Goal: Information Seeking & Learning: Find specific fact

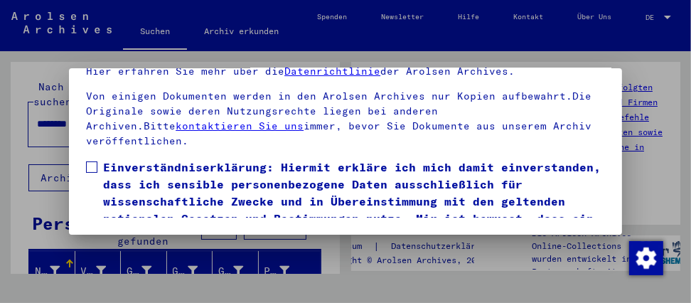
scroll to position [258, 0]
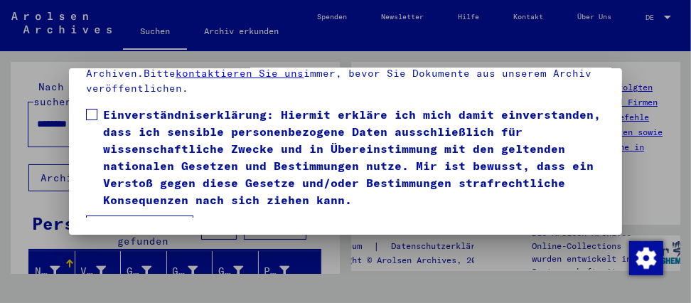
click at [97, 112] on label "Einverständniserklärung: Hiermit erkläre ich mich damit einverstanden, dass ich…" at bounding box center [345, 157] width 519 height 102
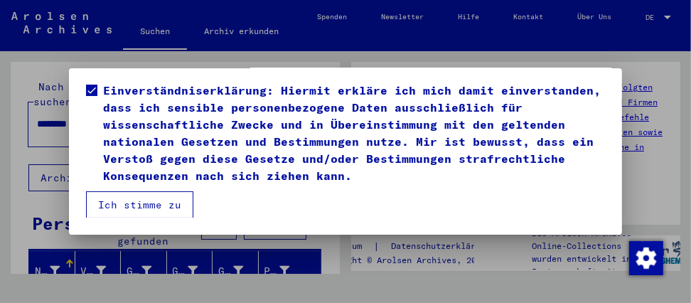
click at [122, 207] on button "Ich stimme zu" at bounding box center [139, 204] width 107 height 27
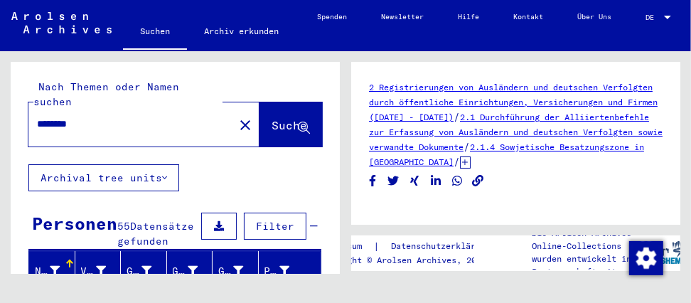
click at [102, 117] on input "********" at bounding box center [131, 124] width 188 height 15
type input "*"
click at [271, 118] on span "Suche" at bounding box center [289, 125] width 36 height 14
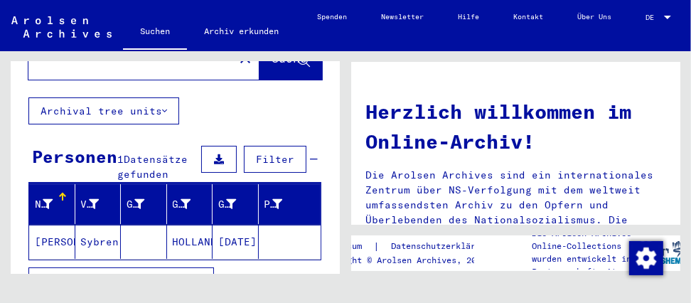
scroll to position [129, 0]
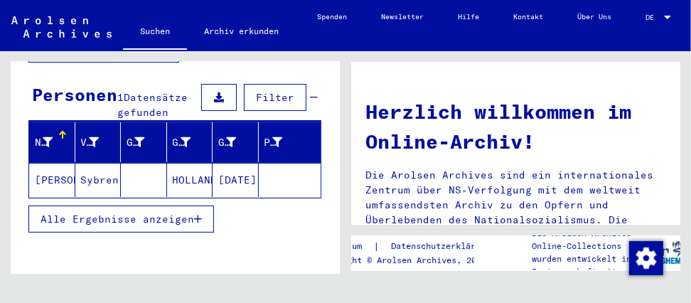
click at [69, 212] on span "Alle Ergebnisse anzeigen" at bounding box center [118, 218] width 154 height 13
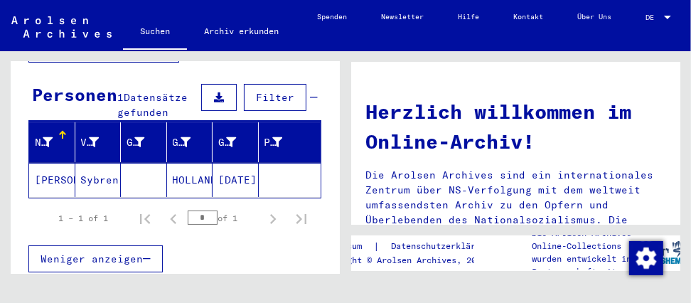
click at [64, 173] on mat-cell "[PERSON_NAME]" at bounding box center [52, 180] width 46 height 34
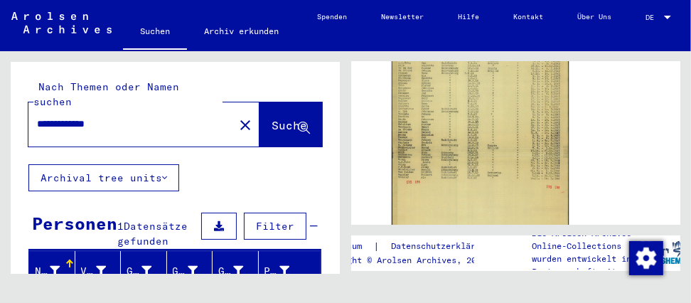
drag, startPoint x: 122, startPoint y: 109, endPoint x: -4, endPoint y: 102, distance: 126.7
click at [0, 102] on html "**********" at bounding box center [345, 151] width 691 height 303
click at [298, 122] on icon at bounding box center [304, 128] width 12 height 12
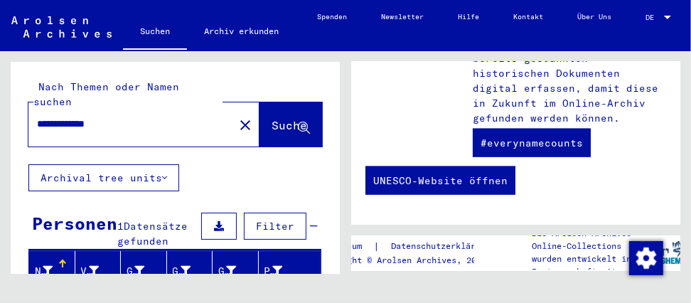
scroll to position [537, 0]
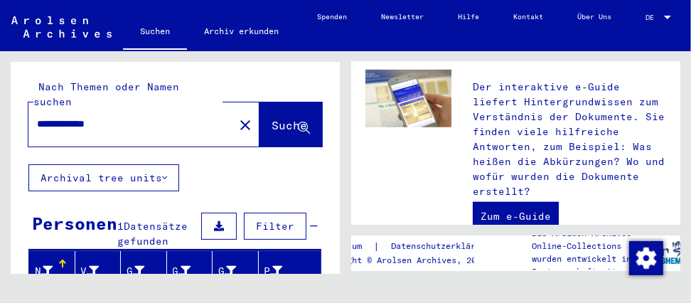
drag, startPoint x: 127, startPoint y: 113, endPoint x: -4, endPoint y: 110, distance: 131.5
click at [0, 110] on html "**********" at bounding box center [345, 151] width 691 height 303
click at [298, 122] on icon at bounding box center [304, 128] width 12 height 12
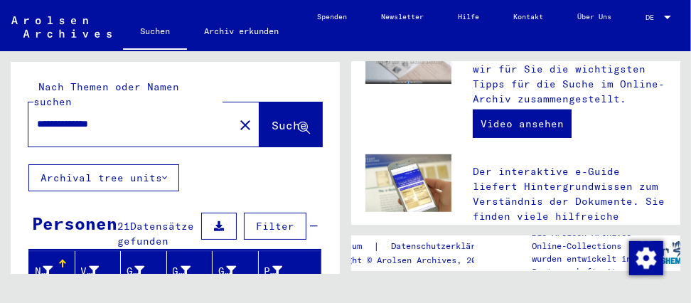
scroll to position [581, 0]
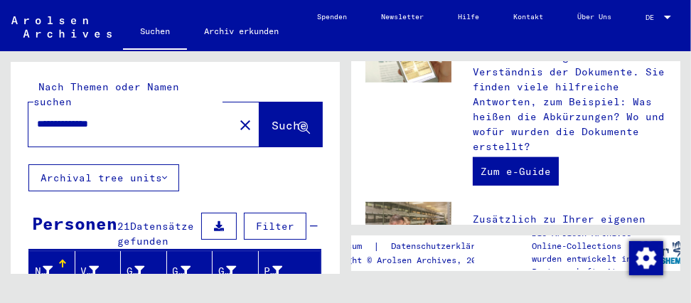
drag, startPoint x: 142, startPoint y: 107, endPoint x: -4, endPoint y: 122, distance: 147.2
click at [0, 122] on html "**********" at bounding box center [345, 151] width 691 height 303
click at [271, 118] on span "Suche" at bounding box center [289, 125] width 36 height 14
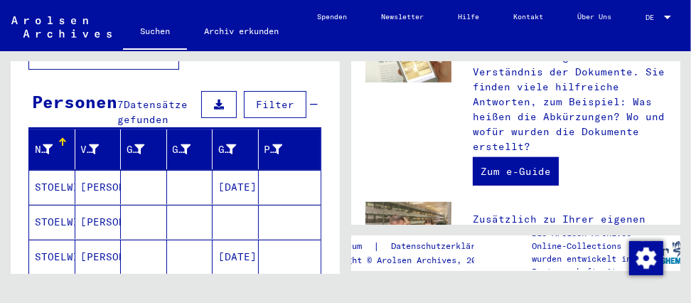
scroll to position [129, 0]
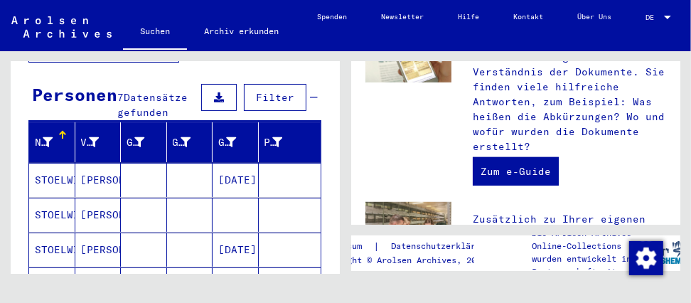
click at [75, 177] on mat-cell "[PERSON_NAME]" at bounding box center [98, 180] width 46 height 34
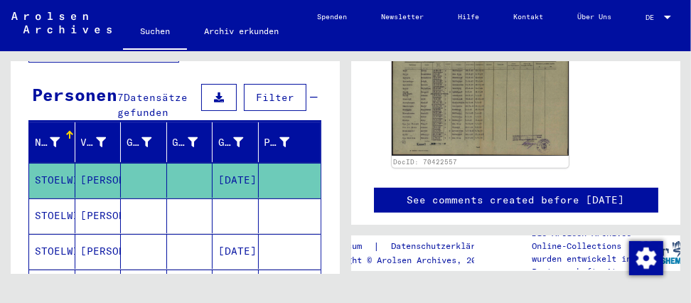
scroll to position [350, 0]
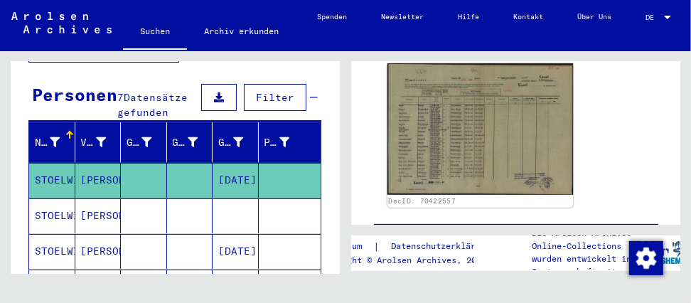
click at [470, 142] on img at bounding box center [479, 128] width 185 height 131
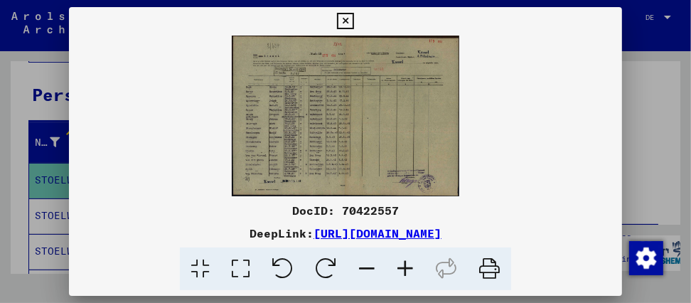
click at [345, 22] on icon at bounding box center [345, 21] width 16 height 17
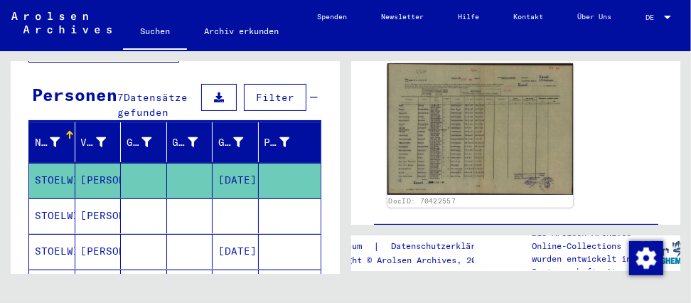
click at [490, 141] on img at bounding box center [479, 128] width 185 height 131
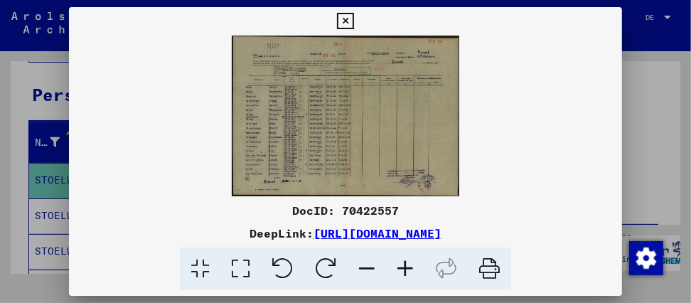
click at [348, 20] on icon at bounding box center [345, 21] width 16 height 17
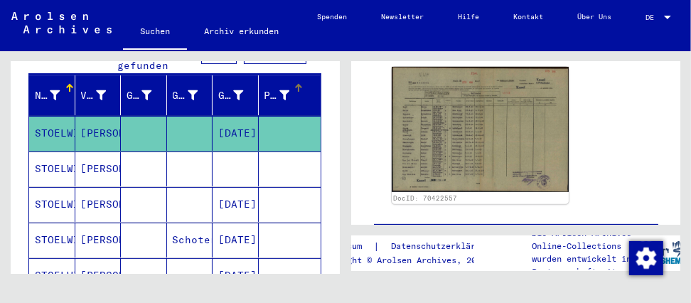
scroll to position [193, 0]
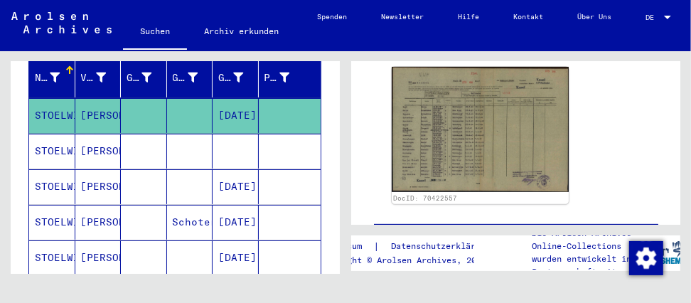
click at [60, 149] on mat-cell "STOELWINDER" at bounding box center [52, 151] width 46 height 35
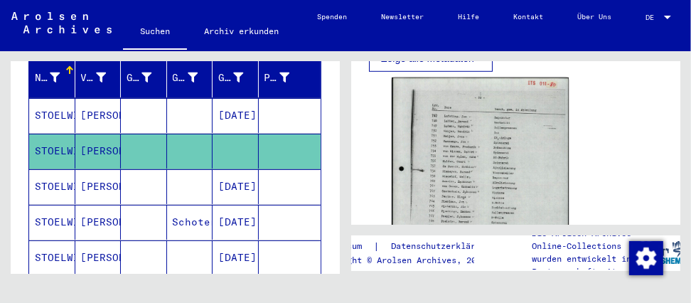
scroll to position [581, 0]
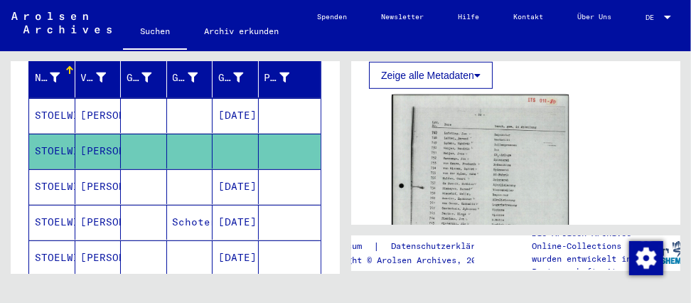
click at [50, 185] on mat-cell "STOELWINDER" at bounding box center [52, 186] width 46 height 35
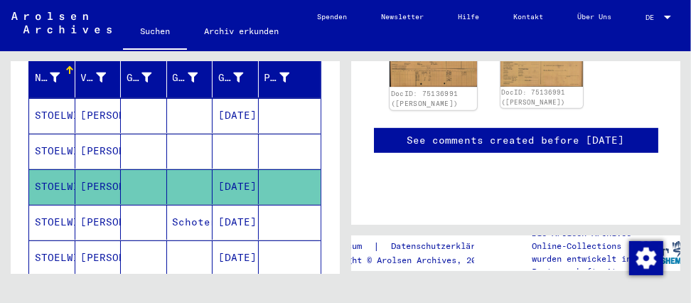
scroll to position [452, 0]
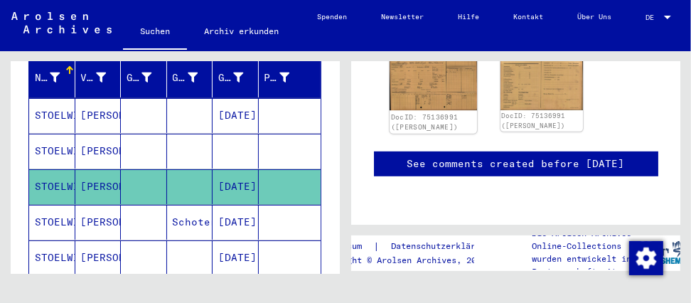
click at [427, 110] on img at bounding box center [432, 79] width 87 height 62
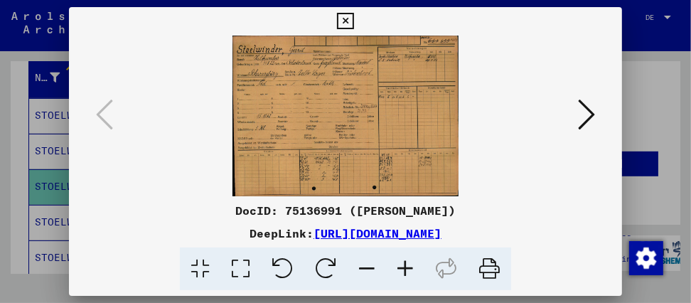
click at [588, 114] on icon at bounding box center [586, 114] width 17 height 34
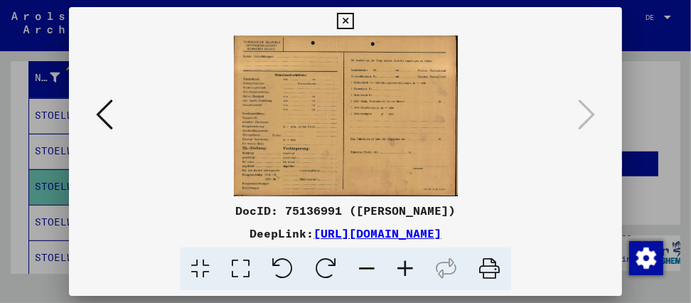
click at [349, 20] on icon at bounding box center [345, 21] width 16 height 17
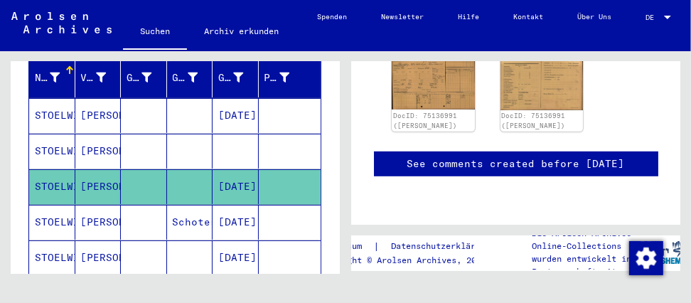
click at [60, 51] on div "**********" at bounding box center [345, 51] width 691 height 0
click at [55, 222] on icon at bounding box center [59, 245] width 36 height 57
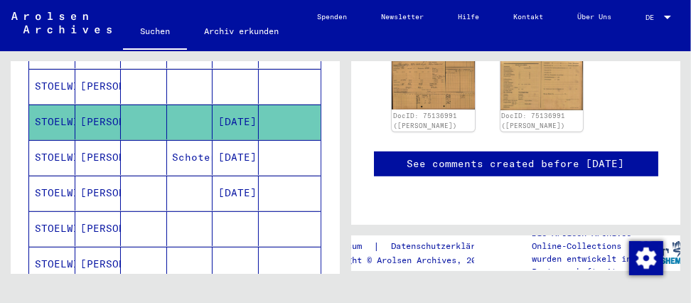
click at [47, 153] on mat-cell "STOELWINDER" at bounding box center [52, 157] width 46 height 35
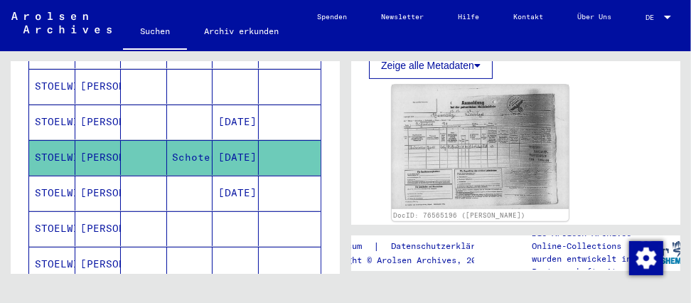
scroll to position [258, 0]
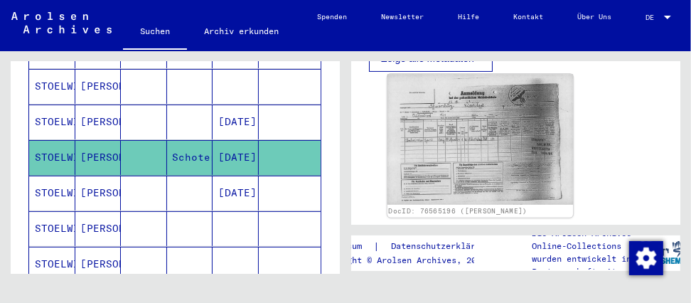
click at [460, 144] on img at bounding box center [479, 139] width 185 height 131
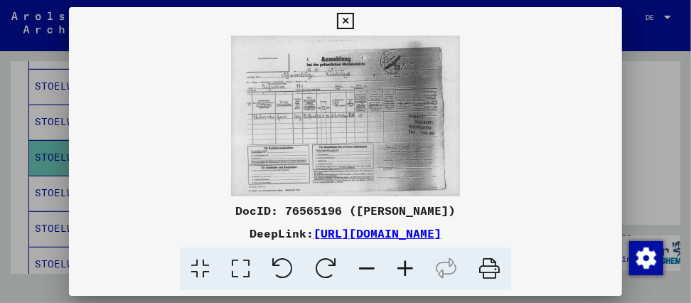
click at [460, 144] on img at bounding box center [345, 116] width 553 height 161
click at [344, 21] on icon at bounding box center [345, 21] width 16 height 17
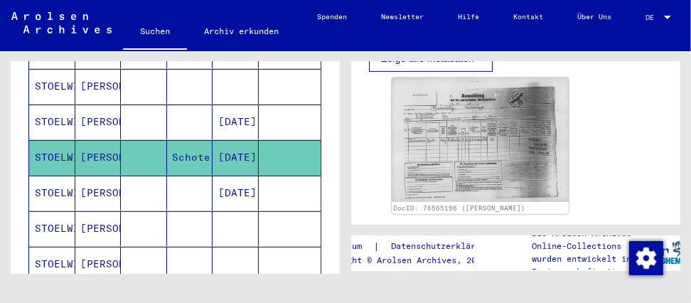
click at [54, 186] on mat-cell "STOELWINDER" at bounding box center [52, 193] width 46 height 35
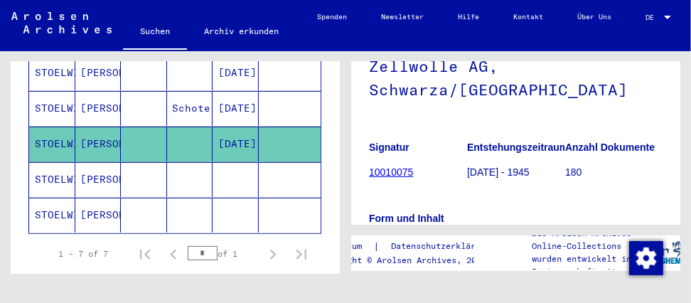
scroll to position [323, 0]
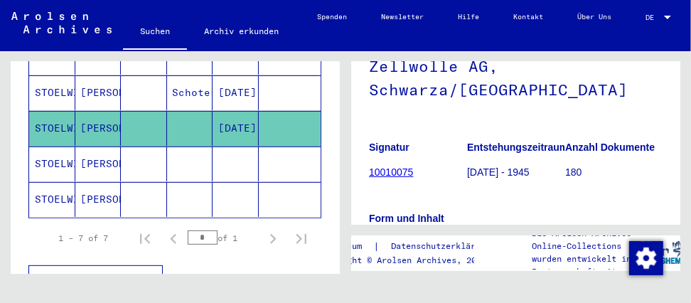
click at [63, 161] on mat-cell "STOELWINDER" at bounding box center [52, 163] width 46 height 35
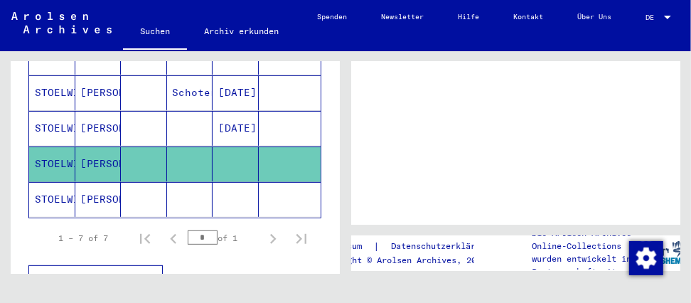
scroll to position [581, 0]
click at [65, 192] on mat-cell "STOELWINDER" at bounding box center [52, 199] width 46 height 35
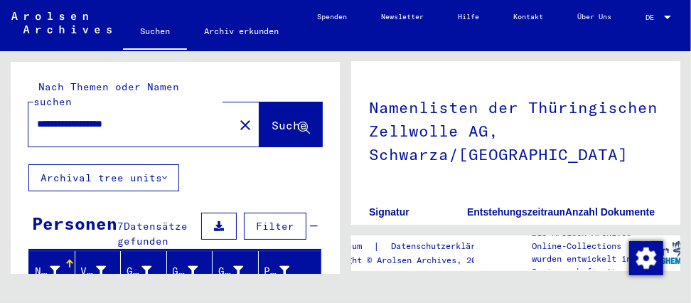
drag, startPoint x: 158, startPoint y: 112, endPoint x: -4, endPoint y: 125, distance: 162.6
click at [0, 125] on html "**********" at bounding box center [345, 151] width 691 height 303
click at [298, 122] on icon at bounding box center [304, 128] width 12 height 12
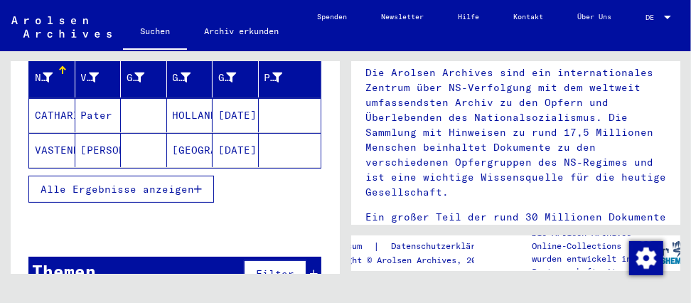
scroll to position [193, 0]
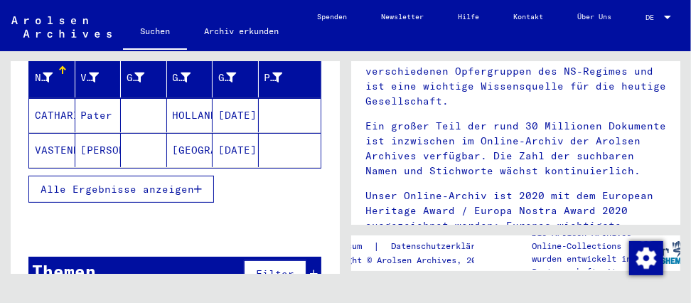
click at [72, 112] on mat-cell "CATHARINUS" at bounding box center [52, 115] width 46 height 34
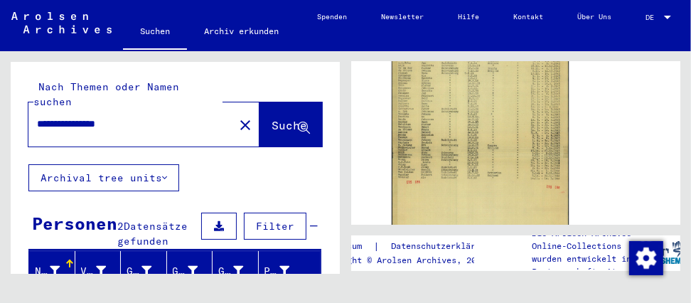
drag, startPoint x: 140, startPoint y: 114, endPoint x: -4, endPoint y: 126, distance: 144.7
click at [0, 126] on html "**********" at bounding box center [345, 151] width 691 height 303
click at [298, 122] on icon at bounding box center [304, 128] width 12 height 12
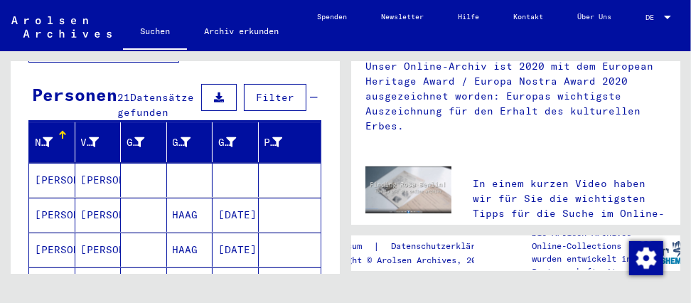
scroll to position [193, 0]
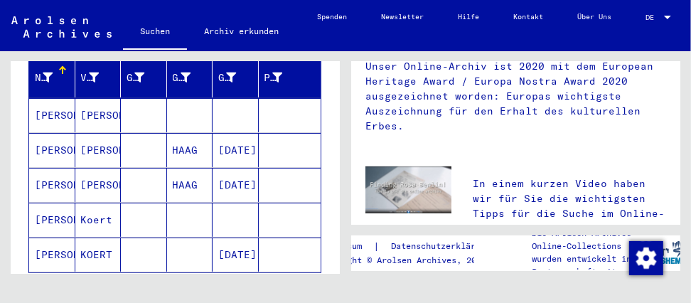
click at [43, 117] on mat-cell "[PERSON_NAME]" at bounding box center [52, 115] width 46 height 34
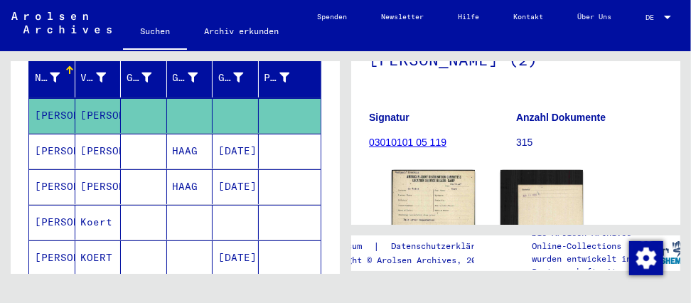
scroll to position [258, 0]
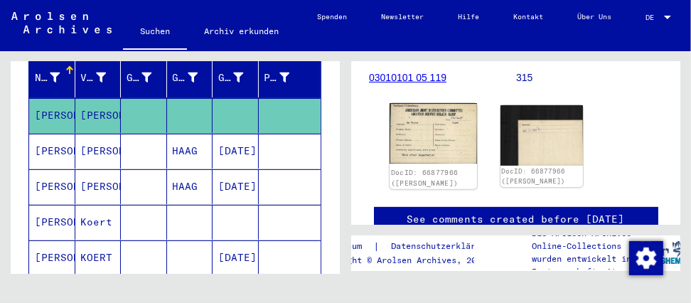
click at [414, 124] on img at bounding box center [432, 133] width 87 height 61
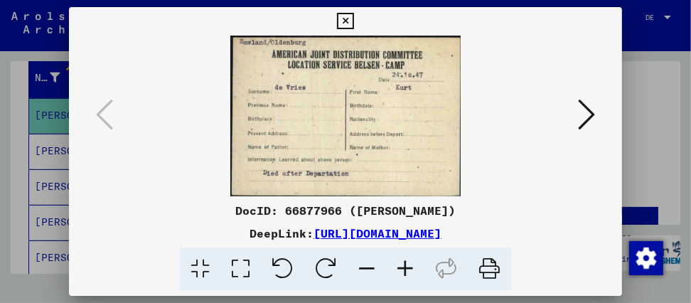
click at [480, 161] on img at bounding box center [345, 116] width 456 height 161
click at [591, 110] on icon at bounding box center [586, 114] width 17 height 34
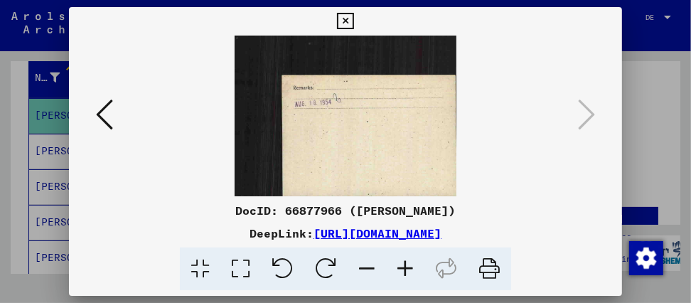
drag, startPoint x: 390, startPoint y: 127, endPoint x: 355, endPoint y: 108, distance: 39.8
click at [355, 108] on img at bounding box center [345, 116] width 456 height 161
click at [346, 20] on icon at bounding box center [345, 21] width 16 height 17
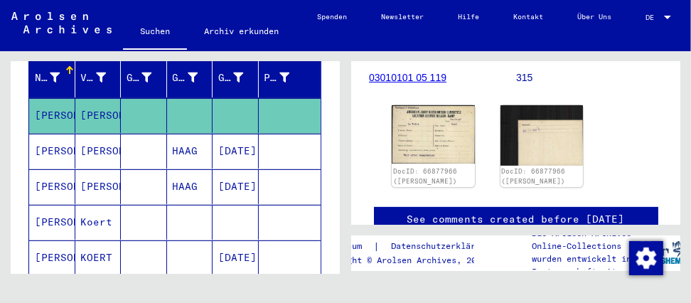
click at [48, 149] on mat-cell "[PERSON_NAME]" at bounding box center [52, 151] width 46 height 35
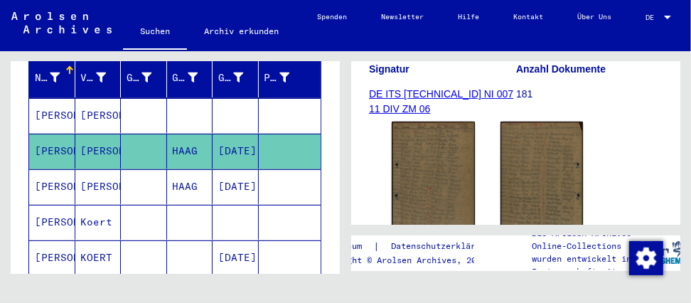
scroll to position [258, 0]
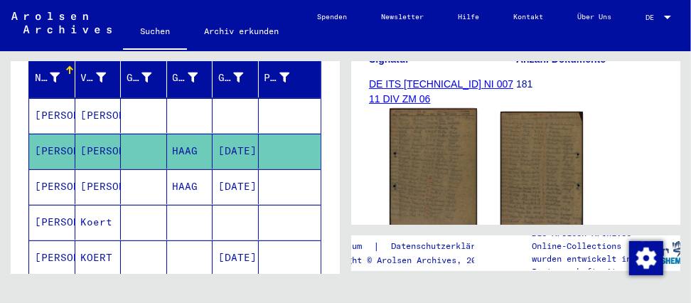
click at [419, 173] on img at bounding box center [432, 172] width 87 height 126
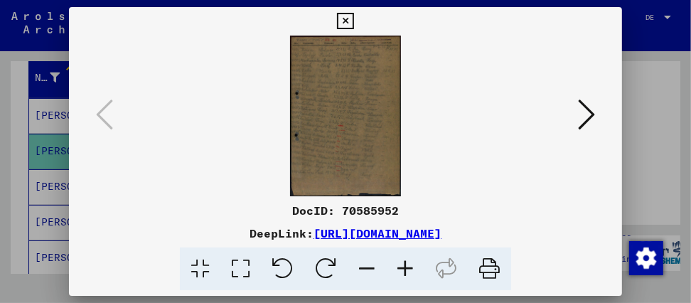
click at [420, 91] on img at bounding box center [345, 116] width 456 height 161
click at [587, 115] on icon at bounding box center [586, 114] width 17 height 34
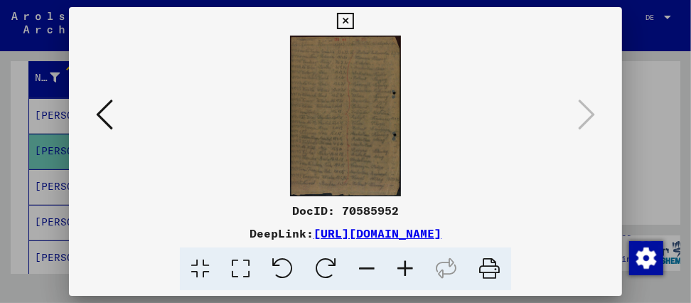
click at [103, 114] on icon at bounding box center [104, 114] width 17 height 34
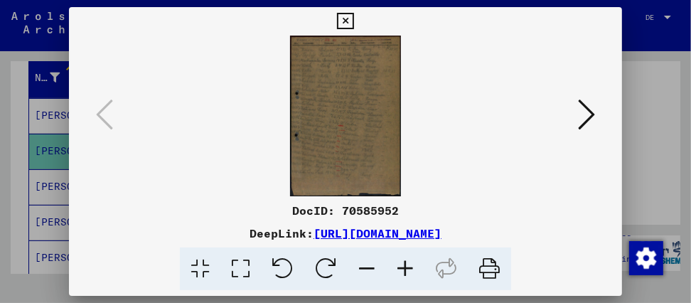
click at [594, 110] on icon at bounding box center [586, 114] width 17 height 34
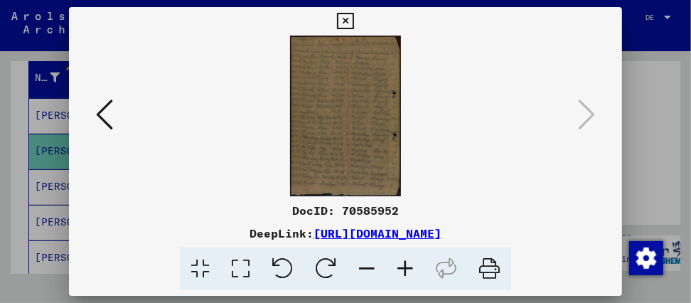
click at [344, 17] on icon at bounding box center [345, 21] width 16 height 17
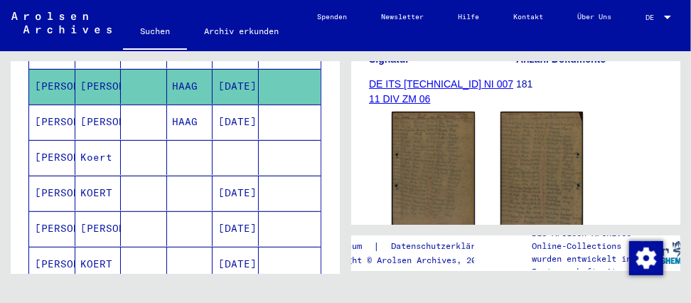
click at [67, 117] on mat-cell "[PERSON_NAME]" at bounding box center [52, 121] width 46 height 35
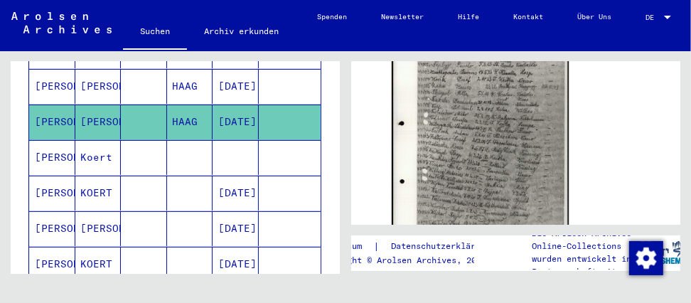
scroll to position [323, 0]
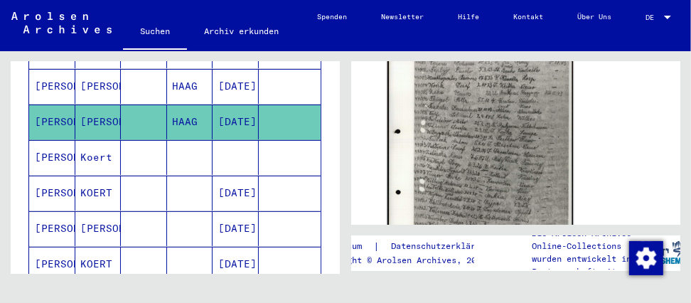
click at [465, 149] on img at bounding box center [479, 158] width 185 height 235
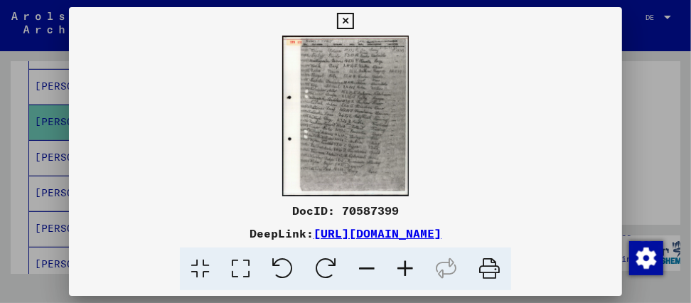
click at [343, 21] on icon at bounding box center [345, 21] width 16 height 17
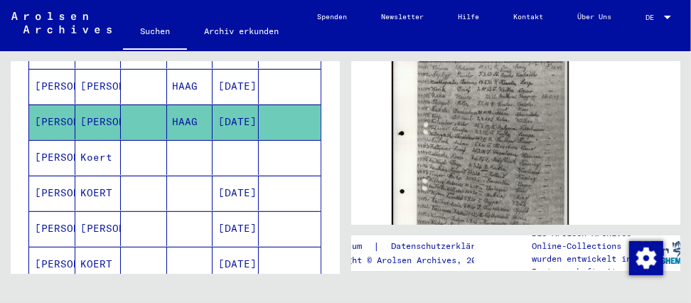
click at [59, 157] on mat-cell "[PERSON_NAME]" at bounding box center [52, 157] width 46 height 35
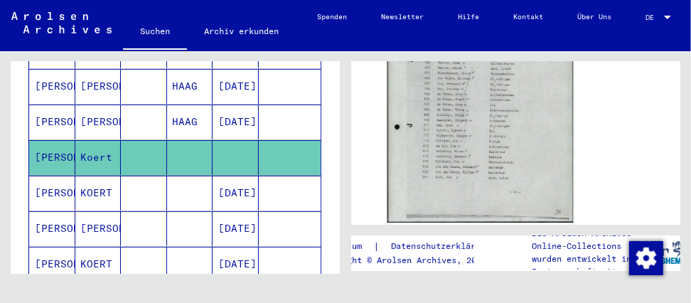
scroll to position [710, 0]
click at [460, 133] on img at bounding box center [479, 90] width 185 height 263
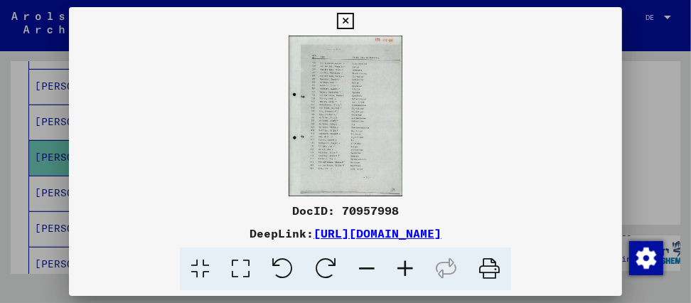
click at [351, 23] on icon at bounding box center [345, 21] width 16 height 17
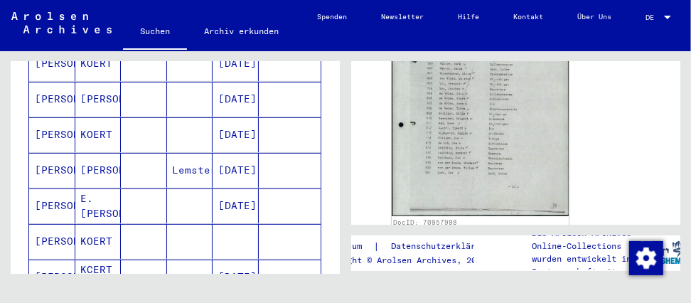
scroll to position [323, 0]
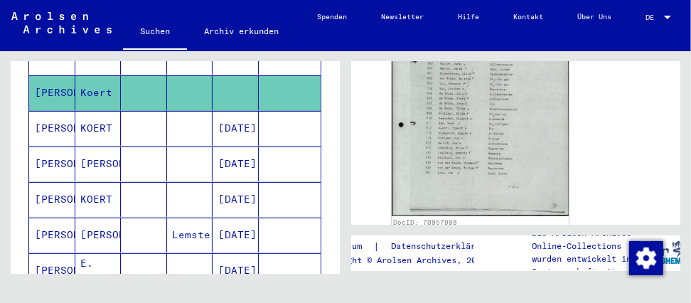
click at [55, 127] on mat-cell "[PERSON_NAME]" at bounding box center [52, 128] width 46 height 35
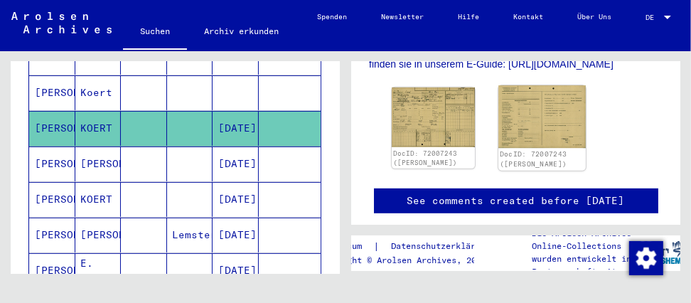
scroll to position [387, 0]
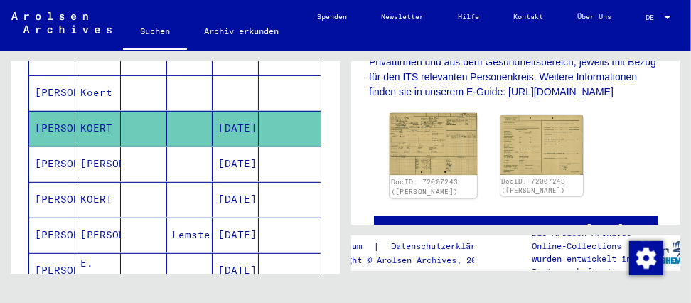
click at [446, 166] on img at bounding box center [432, 144] width 87 height 63
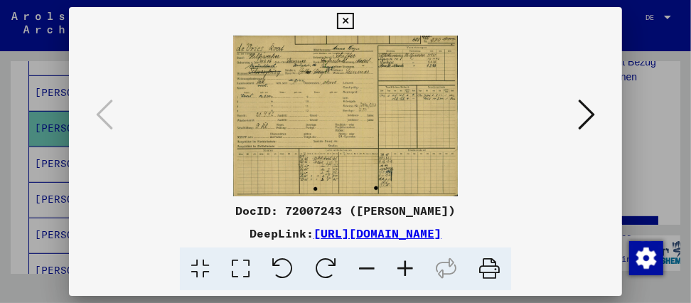
click at [203, 124] on img at bounding box center [345, 116] width 456 height 161
click at [586, 110] on icon at bounding box center [586, 114] width 17 height 34
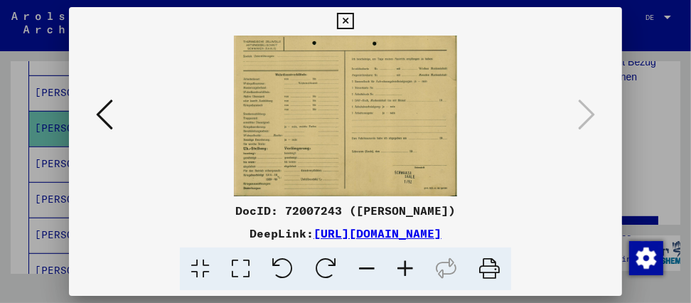
click at [350, 23] on icon at bounding box center [345, 21] width 16 height 17
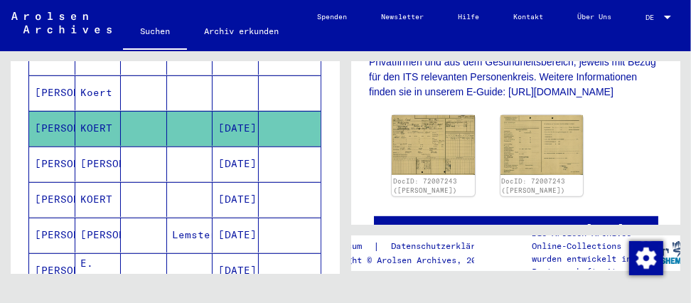
click at [45, 159] on mat-cell "[PERSON_NAME]" at bounding box center [52, 163] width 46 height 35
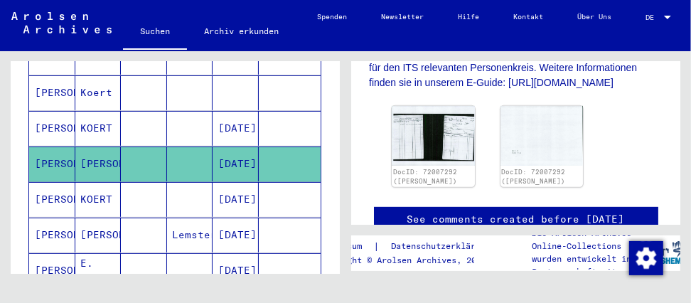
scroll to position [387, 0]
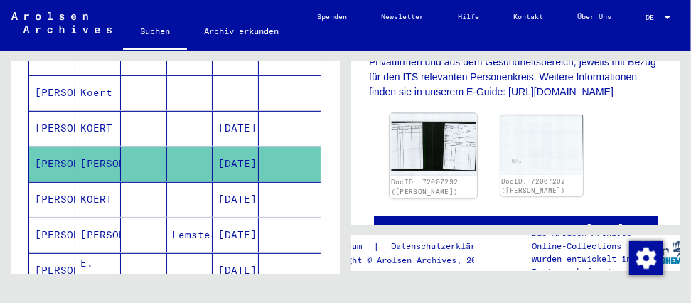
click at [431, 173] on img at bounding box center [432, 144] width 87 height 63
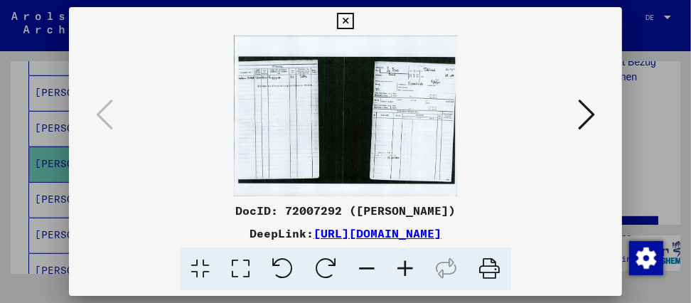
click at [271, 134] on img at bounding box center [345, 116] width 456 height 161
click at [576, 117] on button at bounding box center [587, 115] width 26 height 41
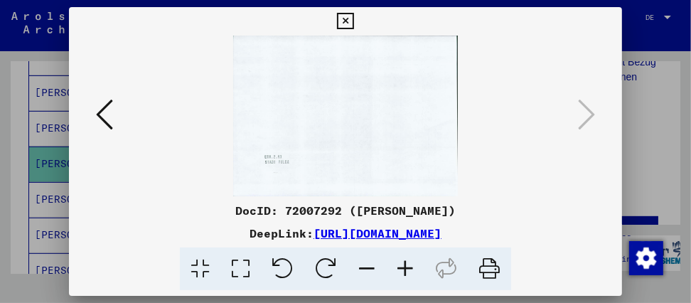
click at [340, 22] on icon at bounding box center [345, 21] width 16 height 17
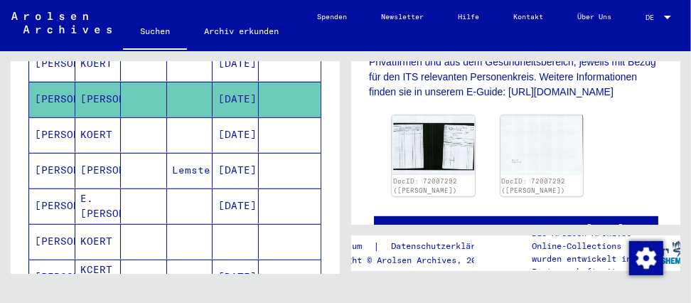
click at [49, 125] on mat-cell "[PERSON_NAME]" at bounding box center [52, 134] width 46 height 35
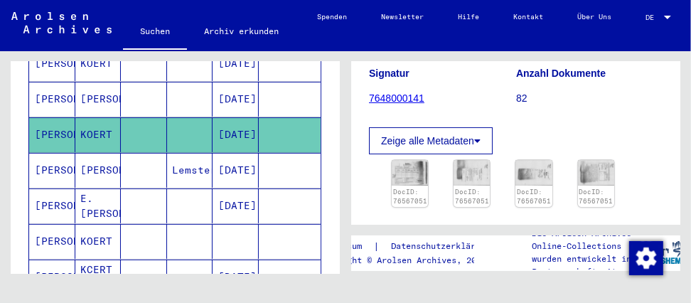
scroll to position [193, 0]
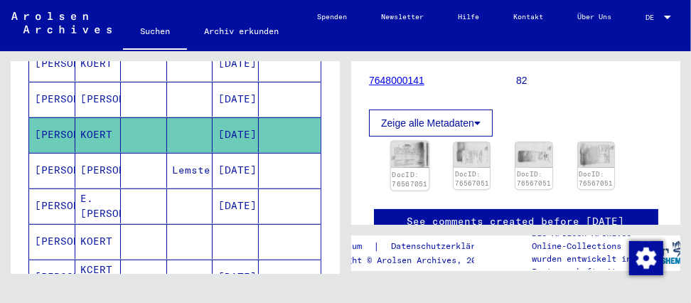
click at [395, 152] on img at bounding box center [410, 154] width 38 height 27
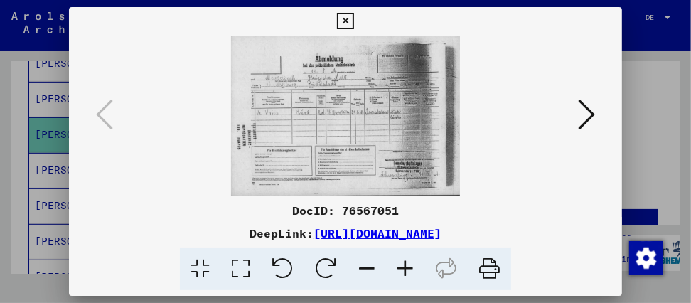
click at [402, 137] on img at bounding box center [345, 116] width 456 height 161
click at [588, 111] on icon at bounding box center [586, 114] width 17 height 34
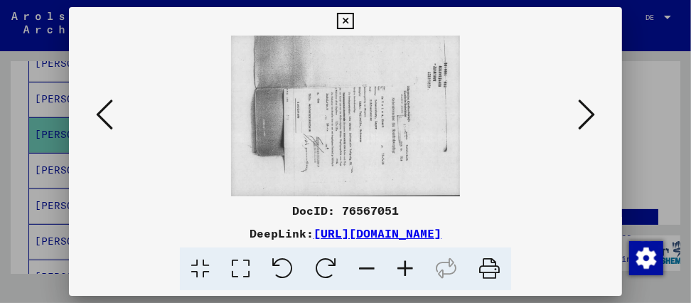
click at [583, 114] on icon at bounding box center [586, 114] width 17 height 34
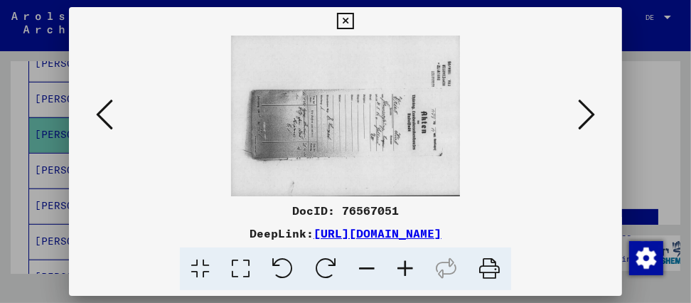
click at [586, 109] on icon at bounding box center [586, 114] width 17 height 34
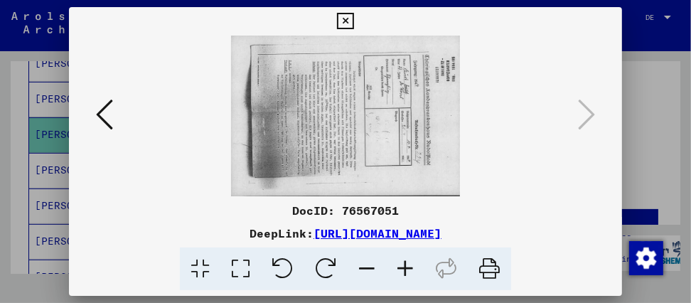
click at [419, 122] on img at bounding box center [345, 116] width 456 height 161
click at [349, 19] on icon at bounding box center [345, 21] width 16 height 17
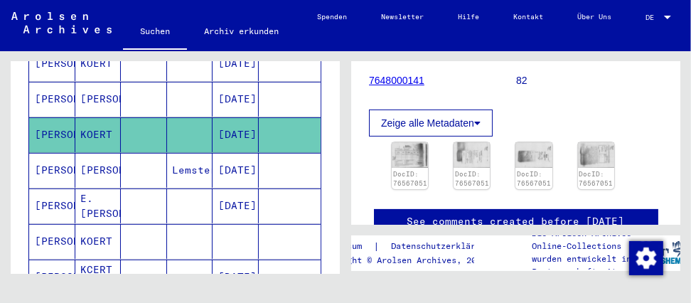
click at [64, 161] on mat-cell "[PERSON_NAME]" at bounding box center [52, 170] width 46 height 35
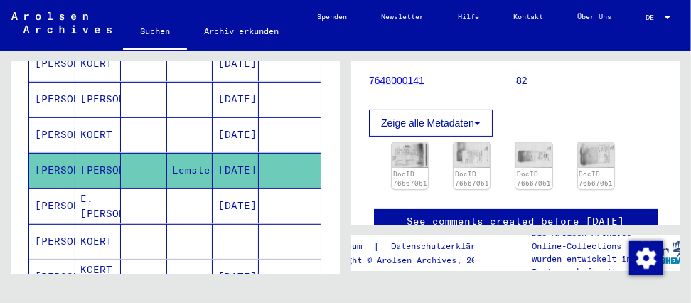
click at [58, 161] on mat-cell "[PERSON_NAME]" at bounding box center [52, 170] width 46 height 35
click at [480, 121] on icon at bounding box center [477, 123] width 6 height 10
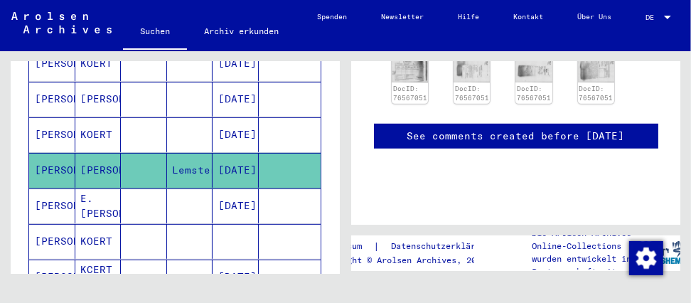
scroll to position [646, 0]
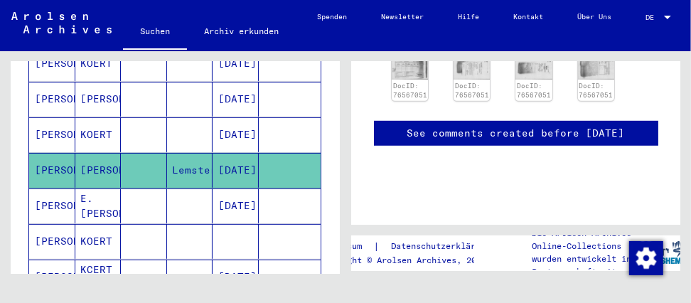
click at [60, 158] on mat-cell "[PERSON_NAME]" at bounding box center [52, 170] width 46 height 35
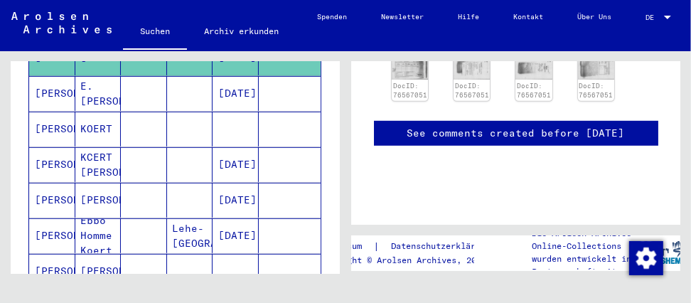
scroll to position [517, 0]
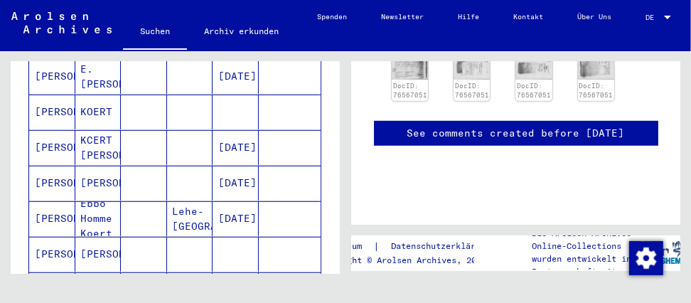
click at [42, 140] on mat-cell "[PERSON_NAME]" at bounding box center [52, 147] width 46 height 35
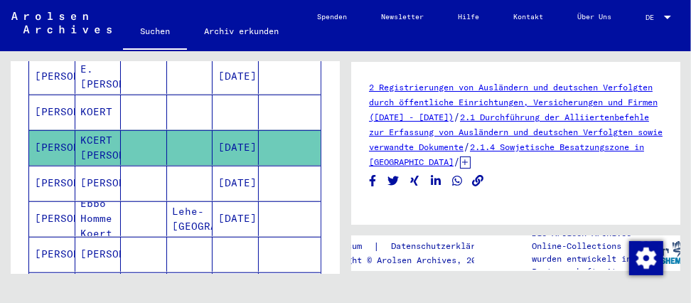
click at [48, 176] on mat-cell "[PERSON_NAME]" at bounding box center [52, 183] width 46 height 35
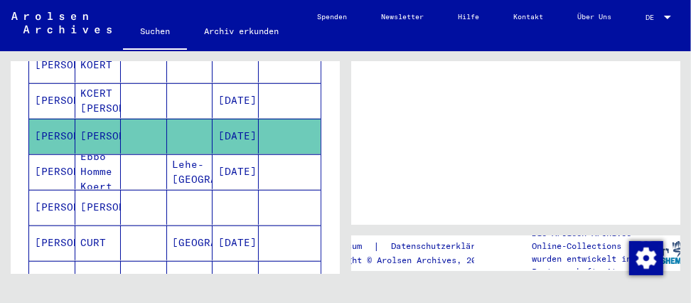
scroll to position [581, 0]
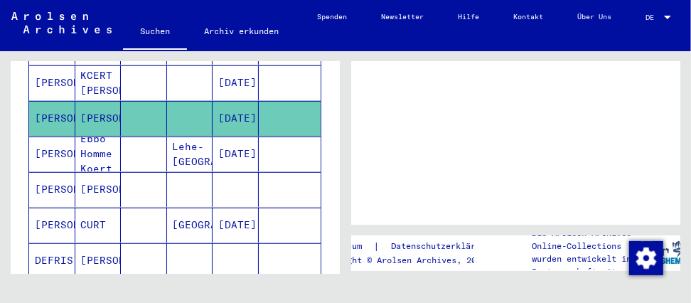
click at [45, 189] on mat-cell "[PERSON_NAME]" at bounding box center [52, 189] width 46 height 35
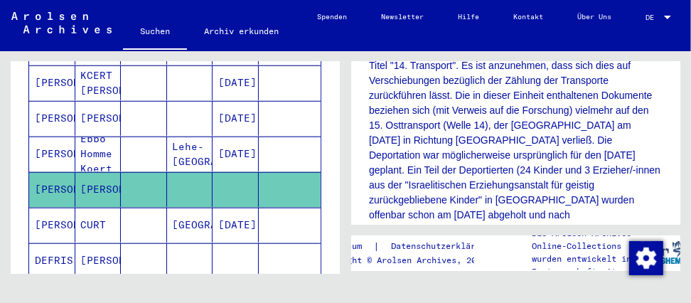
scroll to position [581, 0]
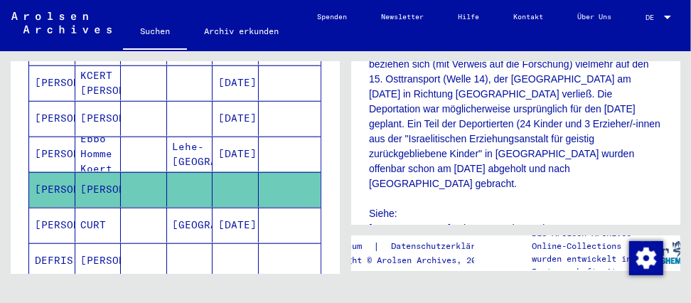
click at [47, 215] on mat-cell "[PERSON_NAME]" at bounding box center [52, 225] width 46 height 35
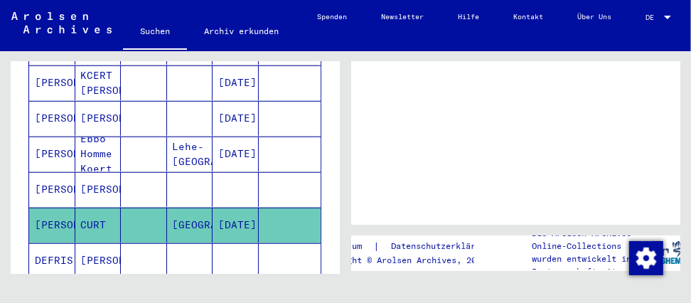
scroll to position [1057, 0]
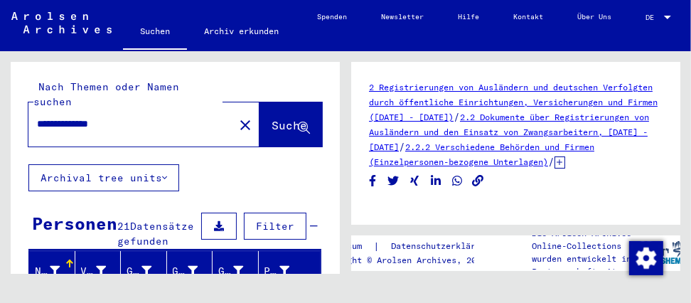
drag, startPoint x: 131, startPoint y: 112, endPoint x: -4, endPoint y: 110, distance: 135.8
click at [0, 110] on html "**********" at bounding box center [345, 151] width 691 height 303
type input "*******"
click at [298, 122] on icon at bounding box center [304, 128] width 12 height 12
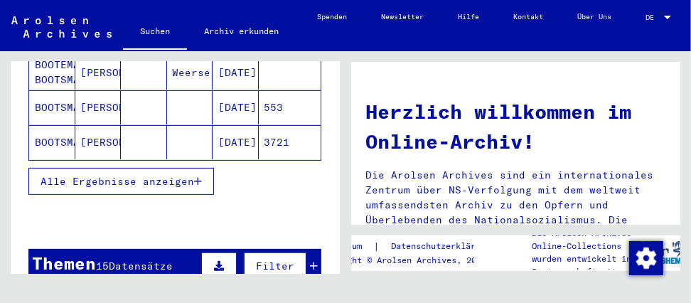
scroll to position [323, 0]
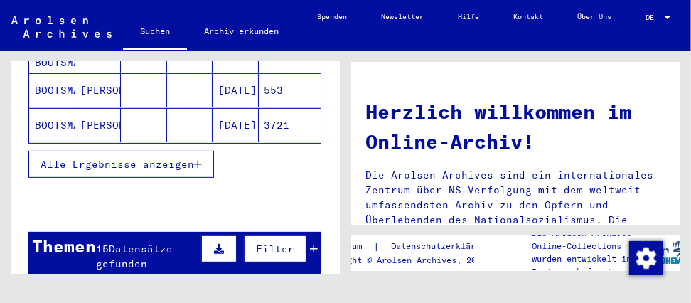
click at [150, 158] on span "Alle Ergebnisse anzeigen" at bounding box center [118, 164] width 154 height 13
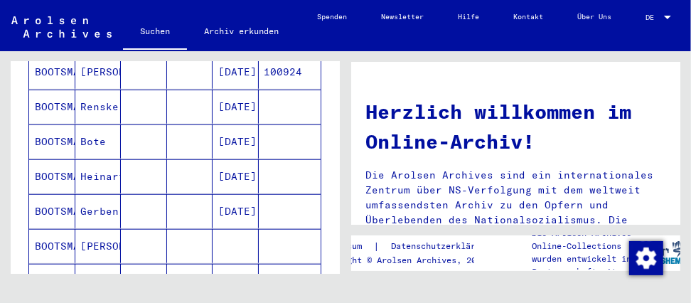
scroll to position [775, 0]
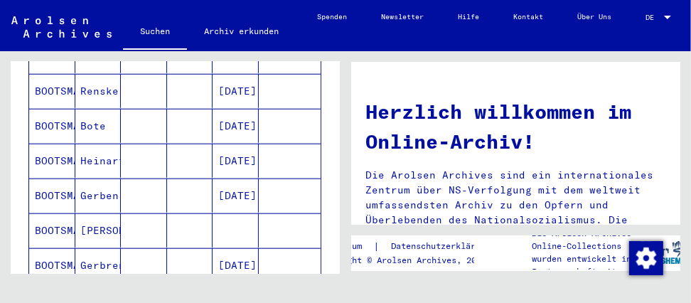
click at [57, 185] on mat-cell "BOOTSMA" at bounding box center [52, 195] width 46 height 34
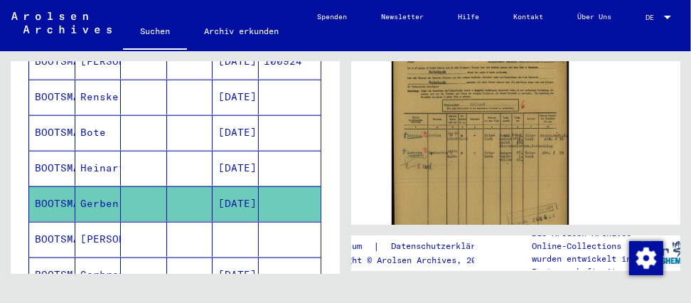
scroll to position [323, 0]
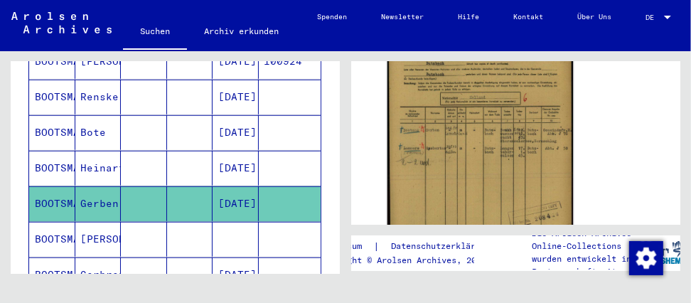
click at [453, 155] on img at bounding box center [479, 147] width 185 height 261
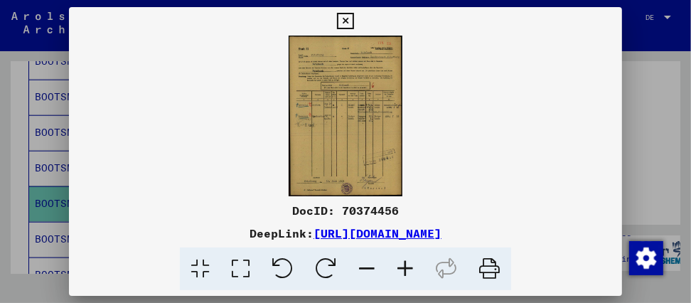
click at [294, 83] on img at bounding box center [345, 116] width 553 height 161
click at [348, 18] on icon at bounding box center [345, 21] width 16 height 17
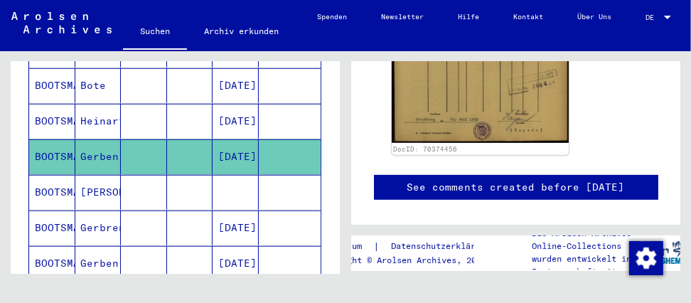
scroll to position [845, 0]
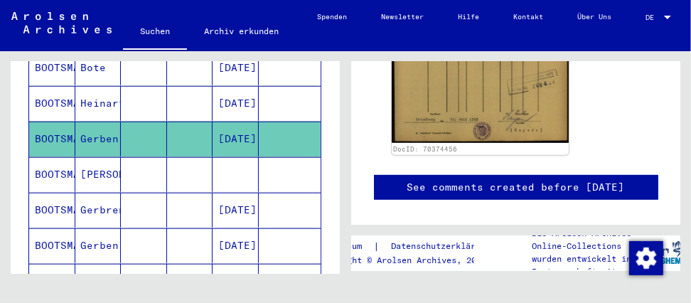
click at [55, 161] on mat-cell "BOOTSMA" at bounding box center [52, 174] width 46 height 35
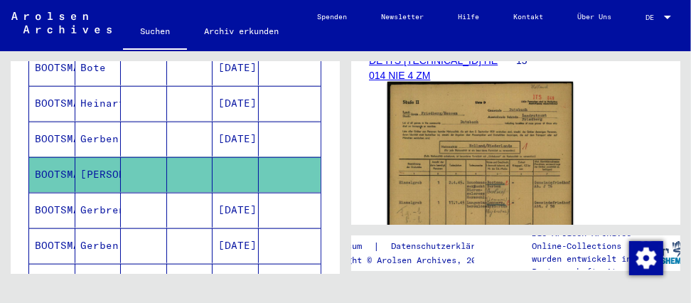
scroll to position [323, 0]
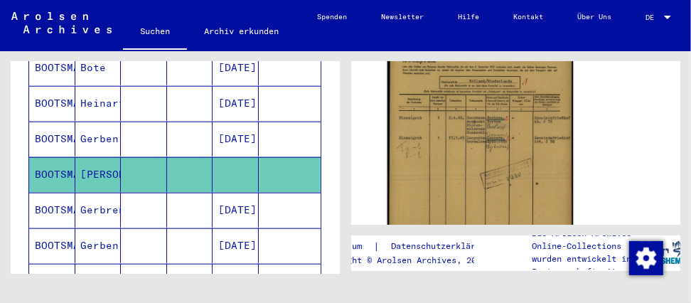
click at [478, 153] on img at bounding box center [479, 148] width 185 height 262
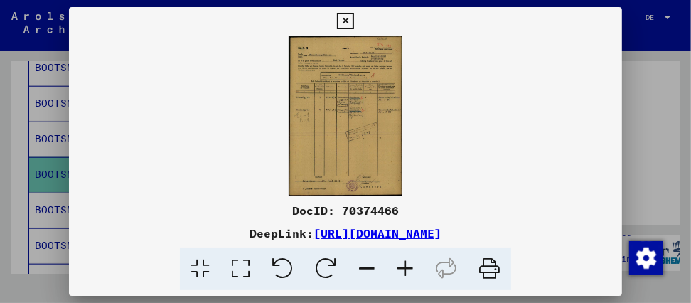
click at [347, 18] on icon at bounding box center [345, 21] width 16 height 17
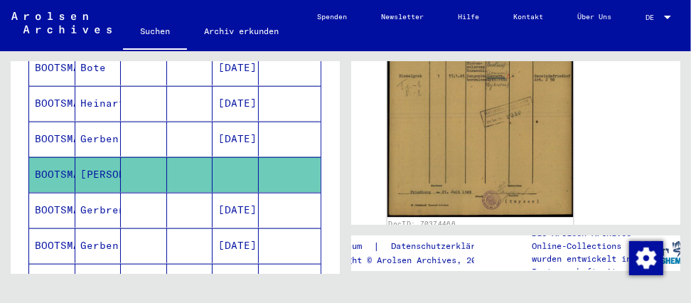
scroll to position [452, 0]
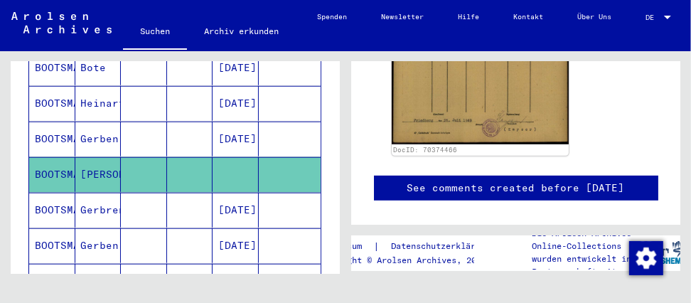
click at [66, 195] on mat-cell "BOOTSMA" at bounding box center [52, 210] width 46 height 35
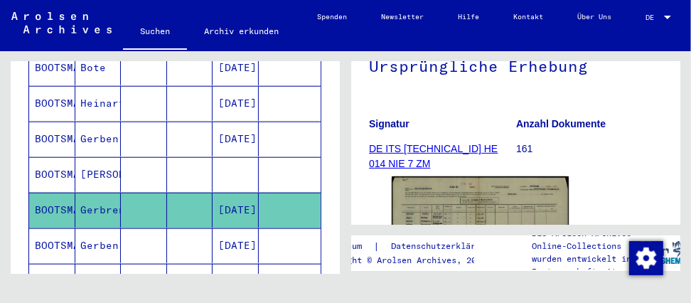
scroll to position [258, 0]
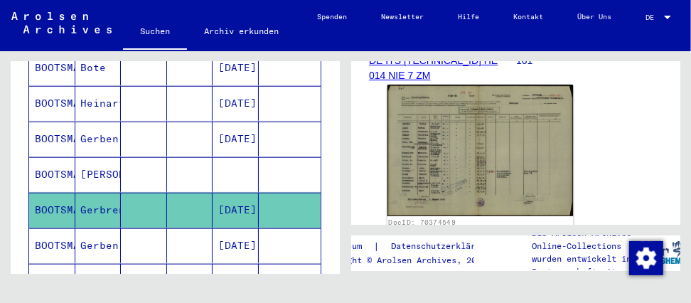
click at [454, 158] on img at bounding box center [479, 150] width 185 height 131
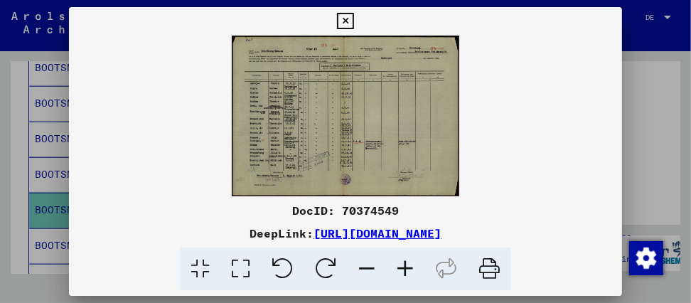
click at [343, 18] on icon at bounding box center [345, 21] width 16 height 17
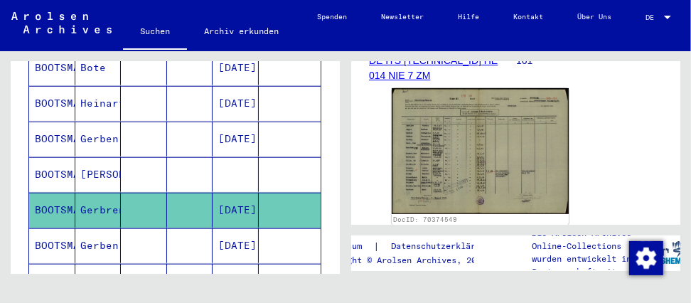
scroll to position [910, 0]
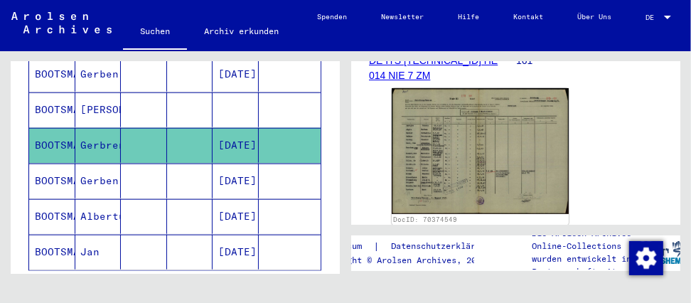
click at [68, 163] on mat-cell "BOOTSMA" at bounding box center [52, 180] width 46 height 35
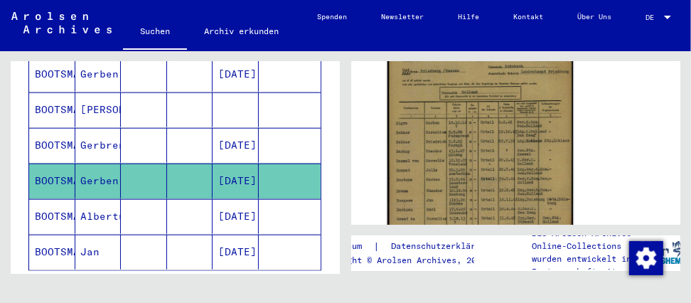
scroll to position [323, 0]
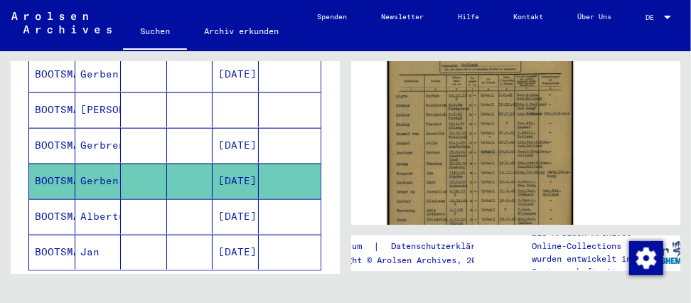
click at [446, 156] on img at bounding box center [479, 149] width 185 height 264
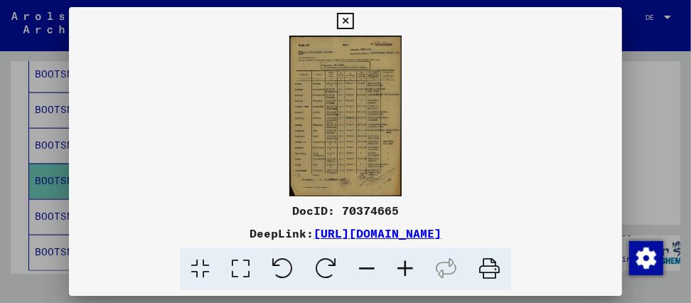
click at [348, 18] on icon at bounding box center [345, 21] width 16 height 17
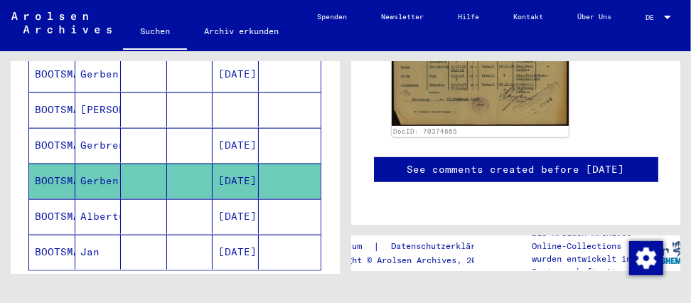
scroll to position [581, 0]
